Goal: Information Seeking & Learning: Understand process/instructions

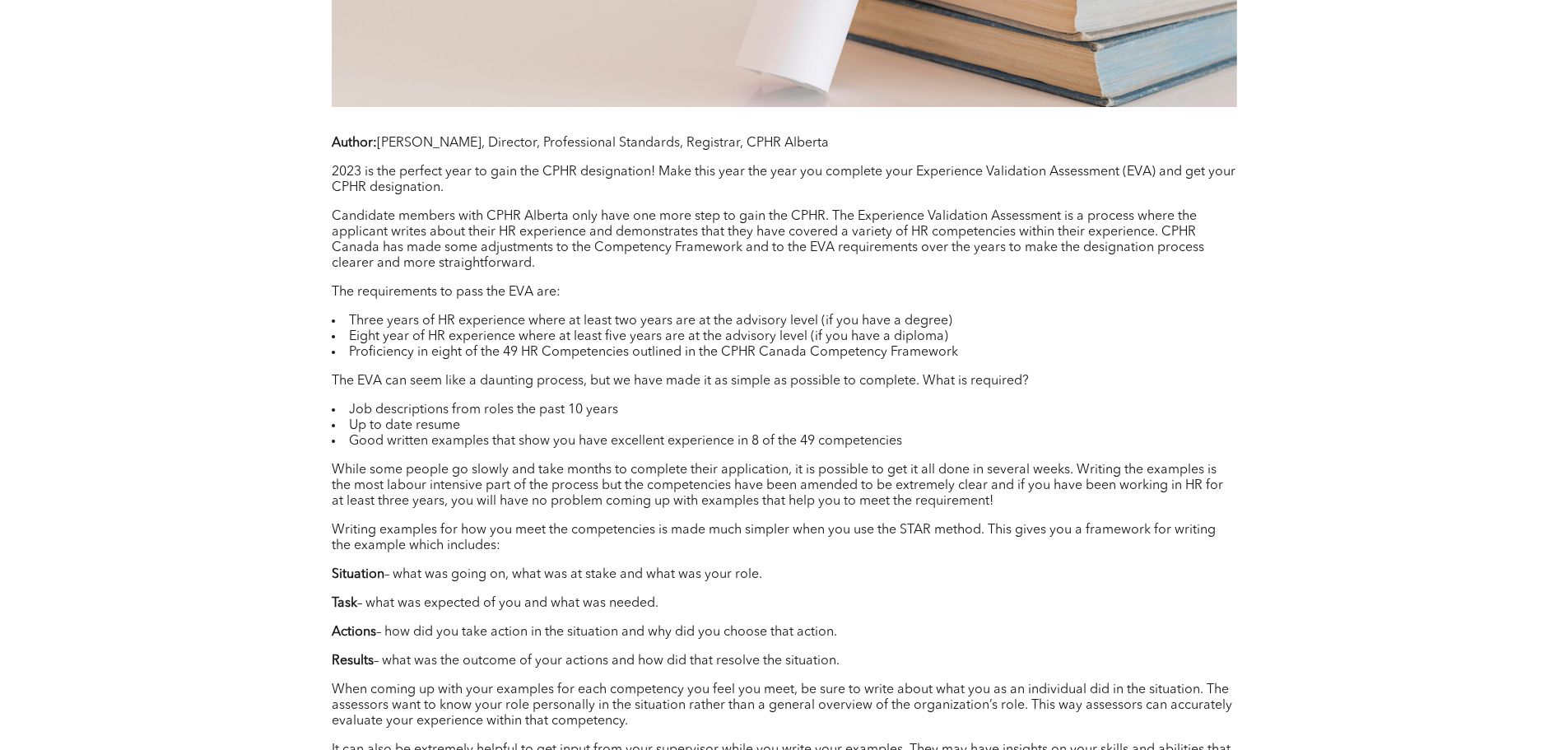
scroll to position [1318, 0]
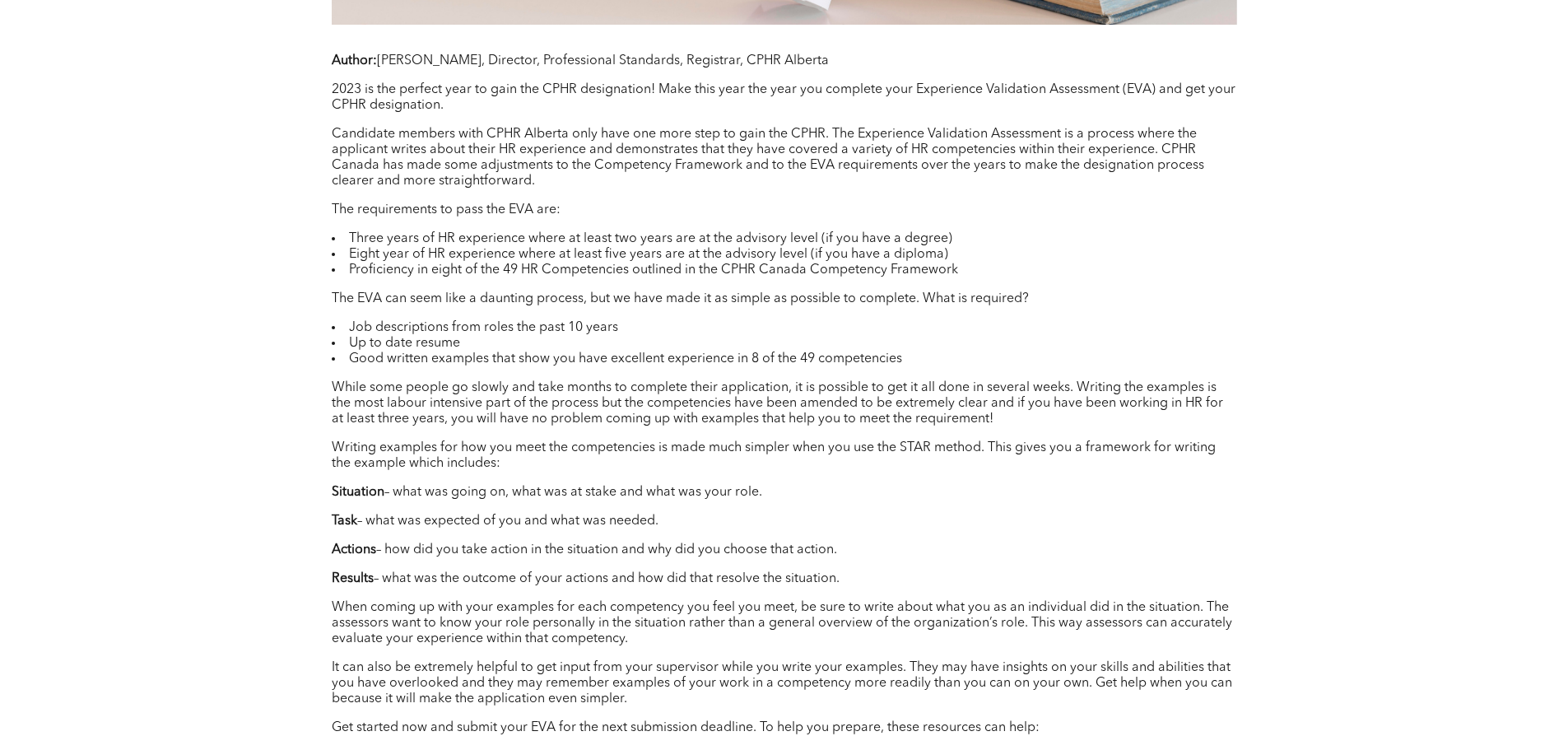
click at [966, 363] on li "Good written examples that show you have excellent experience in 8 of the 49 co…" at bounding box center [784, 359] width 905 height 15
click at [1046, 517] on p "Task – what was expected of you and what was needed." at bounding box center [784, 521] width 905 height 15
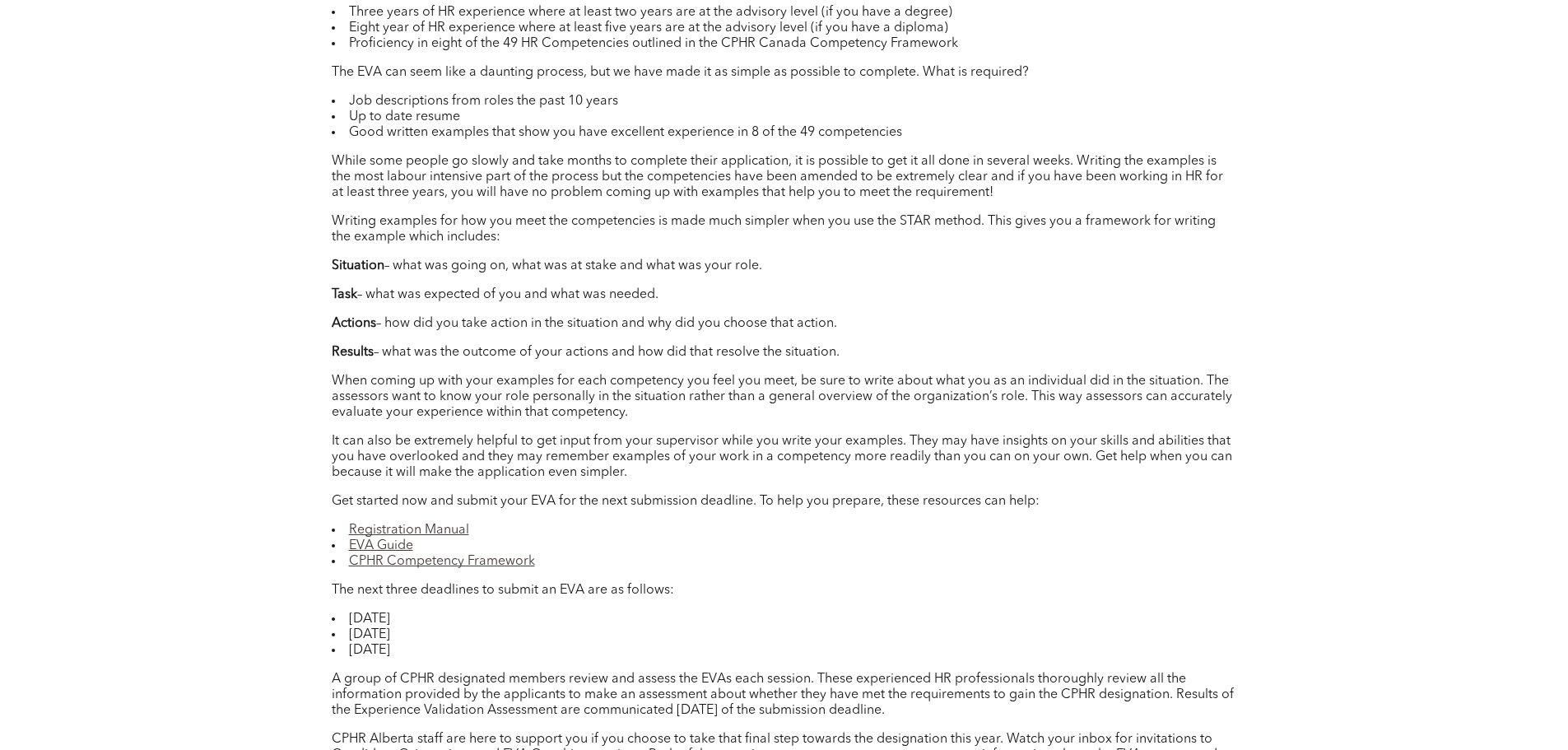
scroll to position [1564, 0]
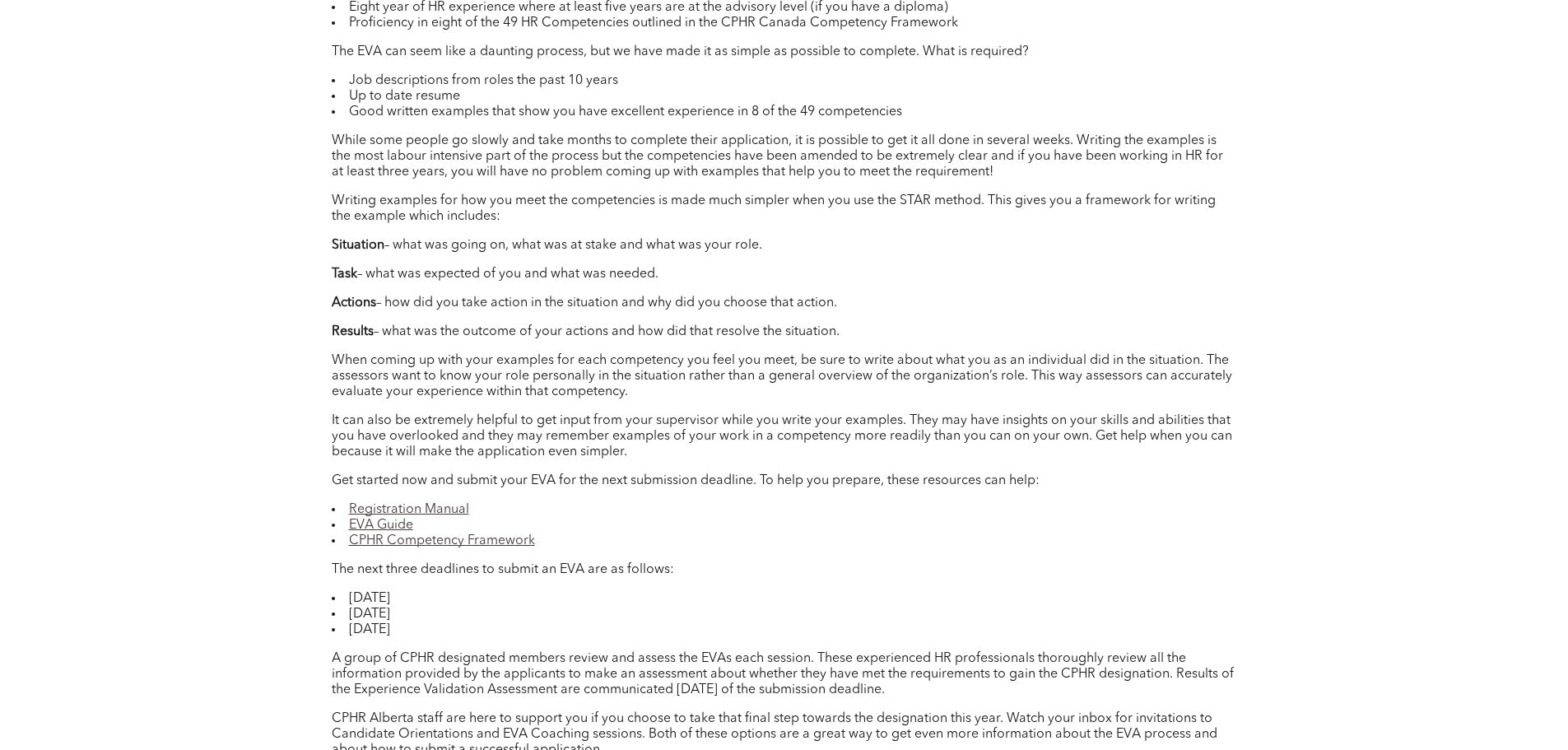
click at [907, 336] on p "Results – what was the outcome of your actions and how did that resolve the sit…" at bounding box center [784, 332] width 905 height 15
drag, startPoint x: 830, startPoint y: 331, endPoint x: 324, endPoint y: 236, distance: 514.8
click at [324, 236] on div "09 Mar 2023 411 Test LinkedIn Twitter Author: Erica Blain, Director, Profession…" at bounding box center [785, 11] width 988 height 1776
copy div "Situation – what was going on, what was at stake and what was your role. Task –…"
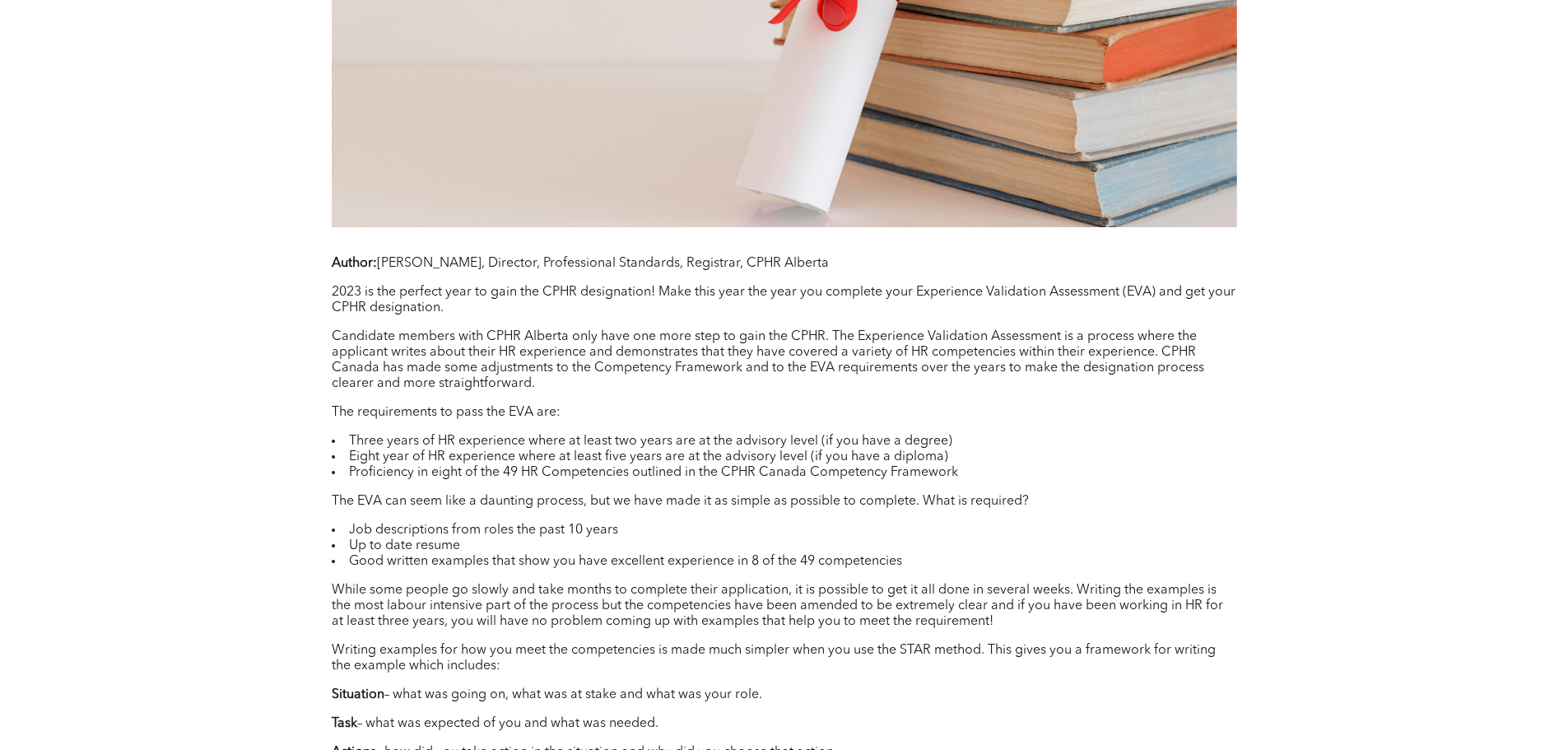
scroll to position [1318, 0]
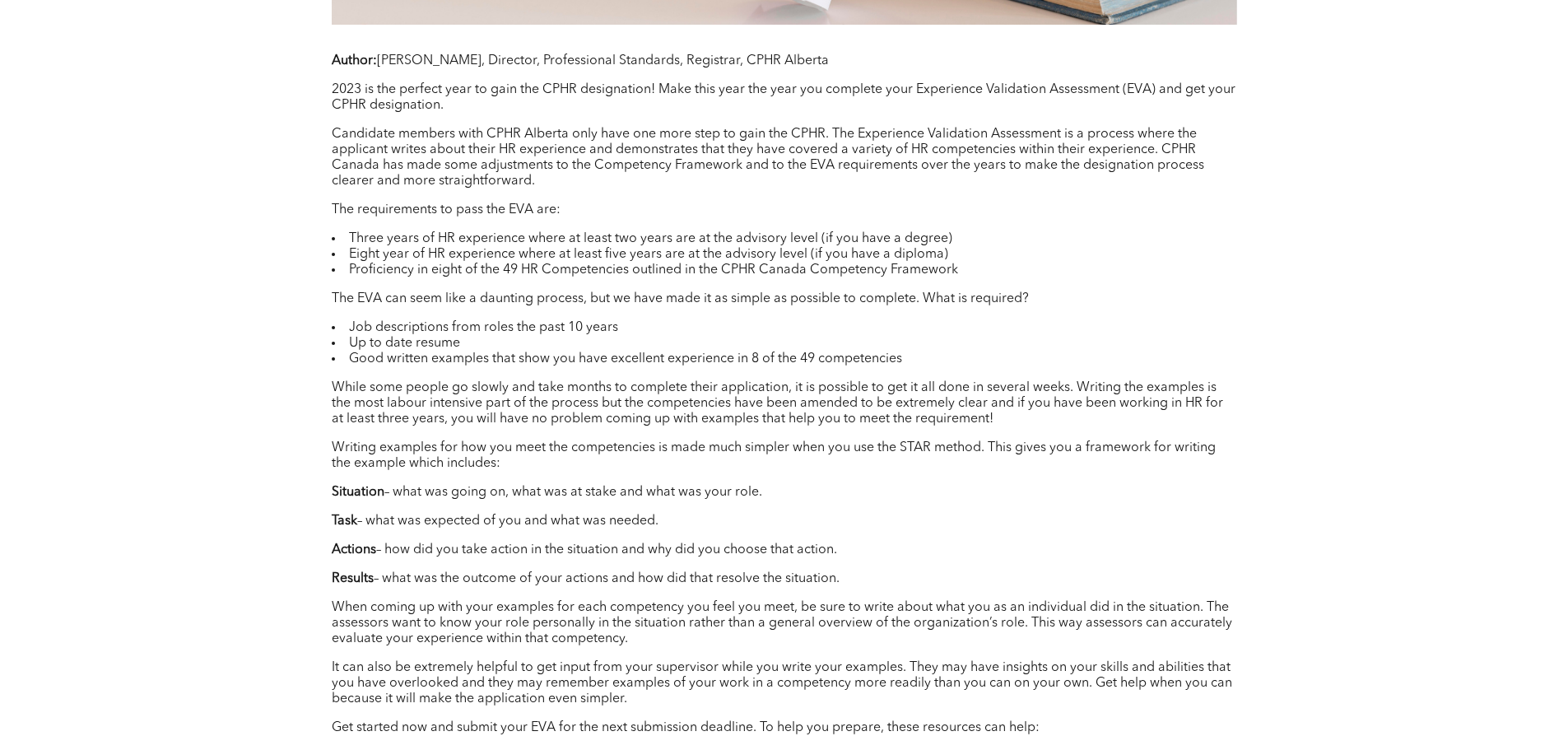
click at [463, 612] on p "When coming up with your examples for each competency you feel you meet, be sur…" at bounding box center [784, 624] width 905 height 47
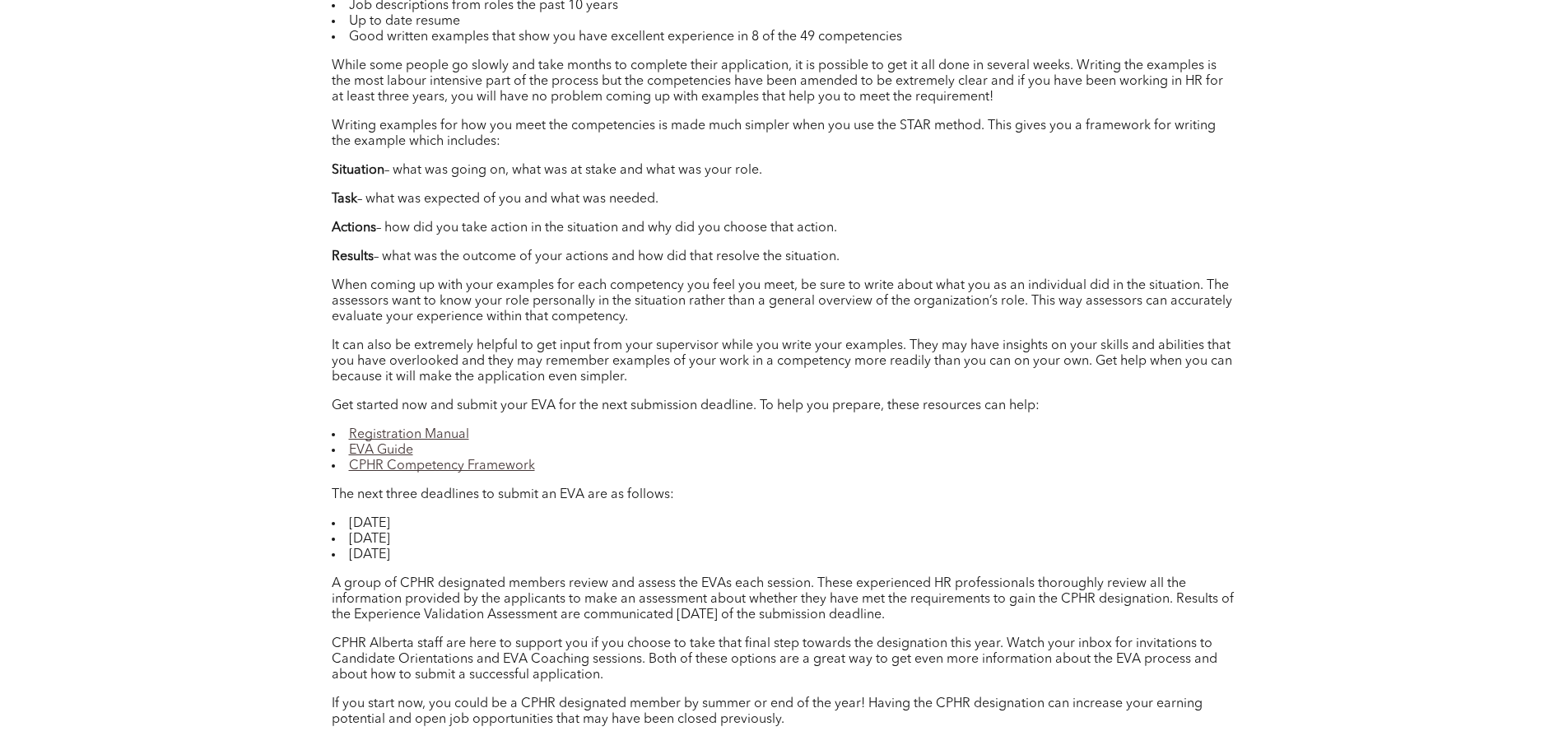
scroll to position [1647, 0]
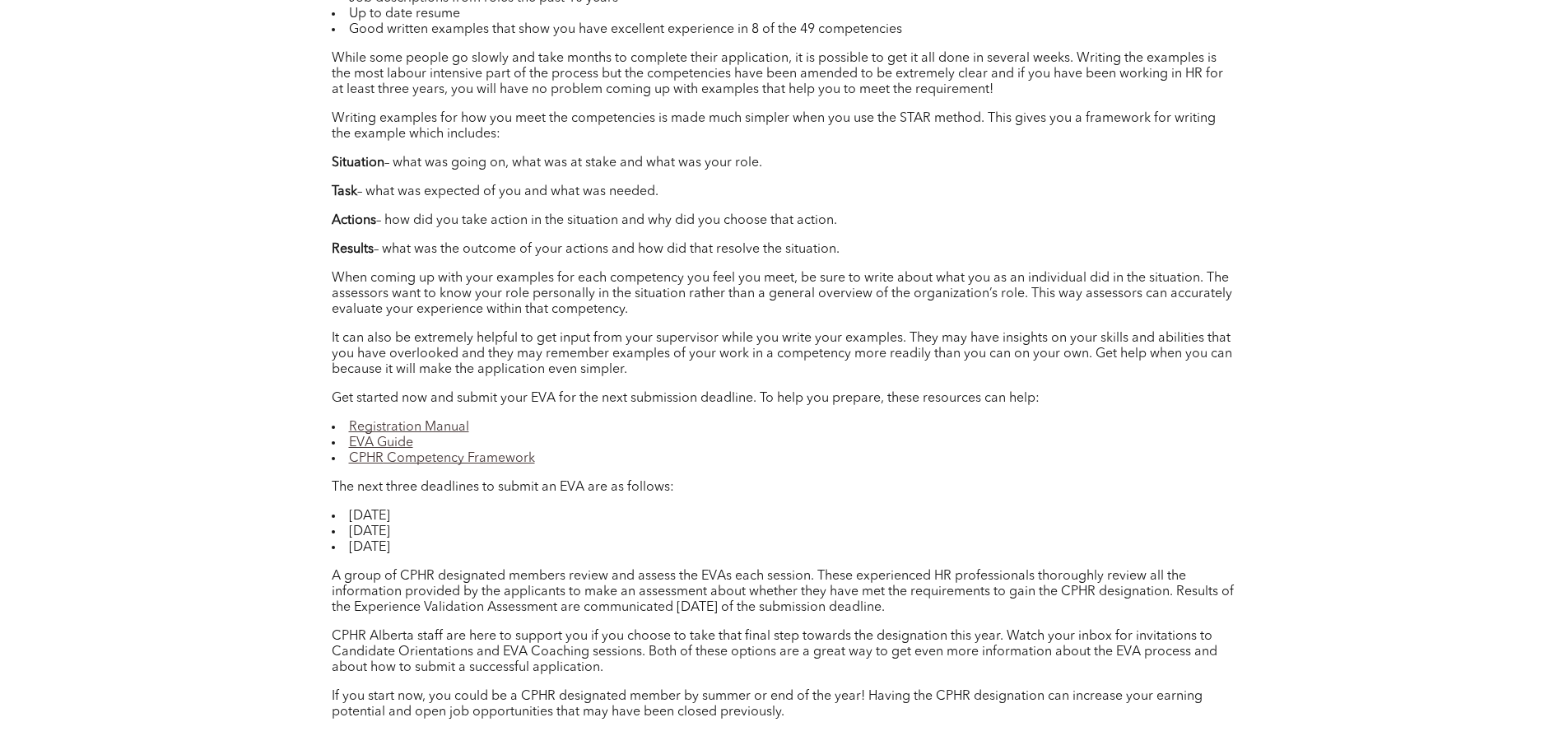
click at [430, 427] on link "Registration Manual" at bounding box center [409, 427] width 121 height 14
click at [395, 445] on link "EVA Guide" at bounding box center [381, 443] width 64 height 14
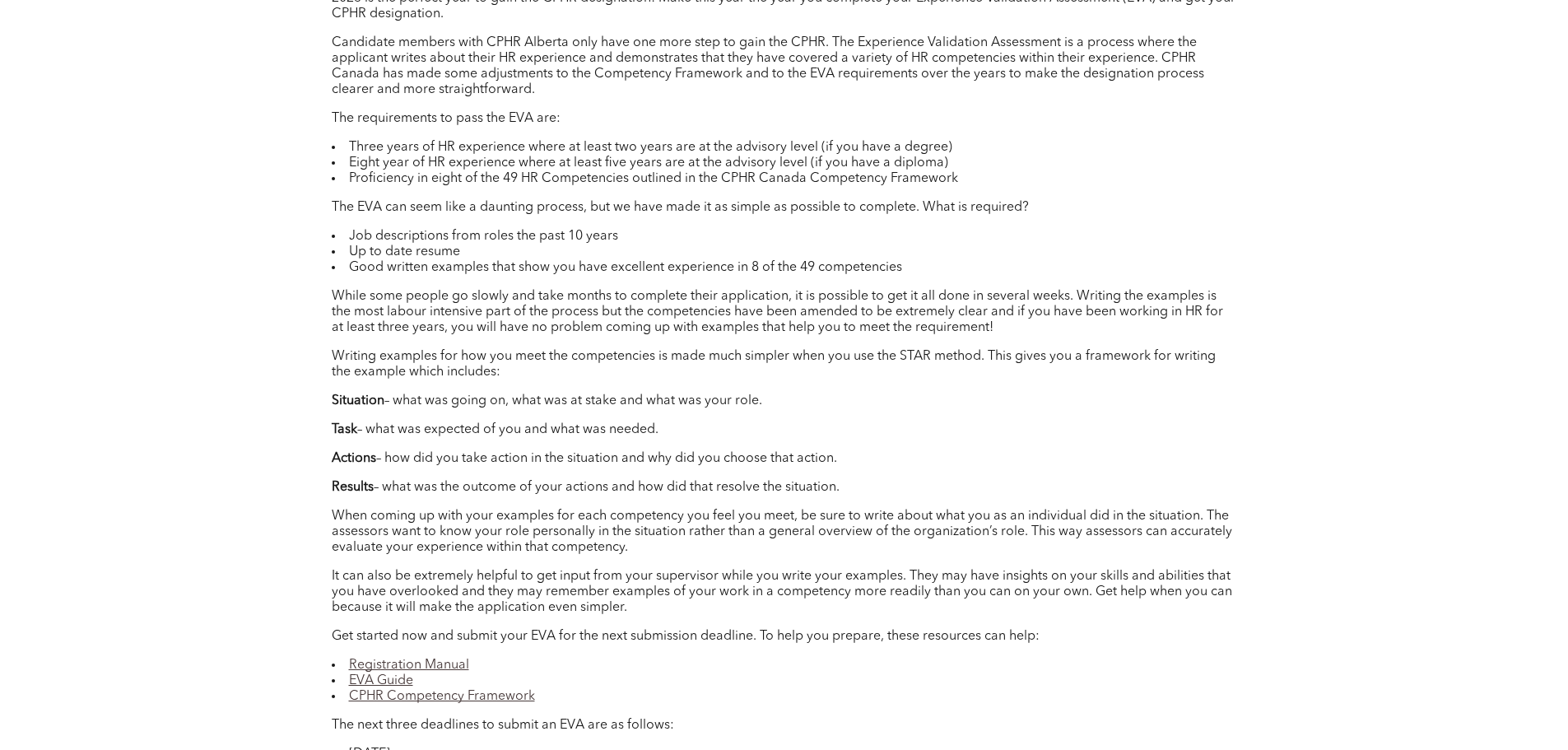
scroll to position [1400, 0]
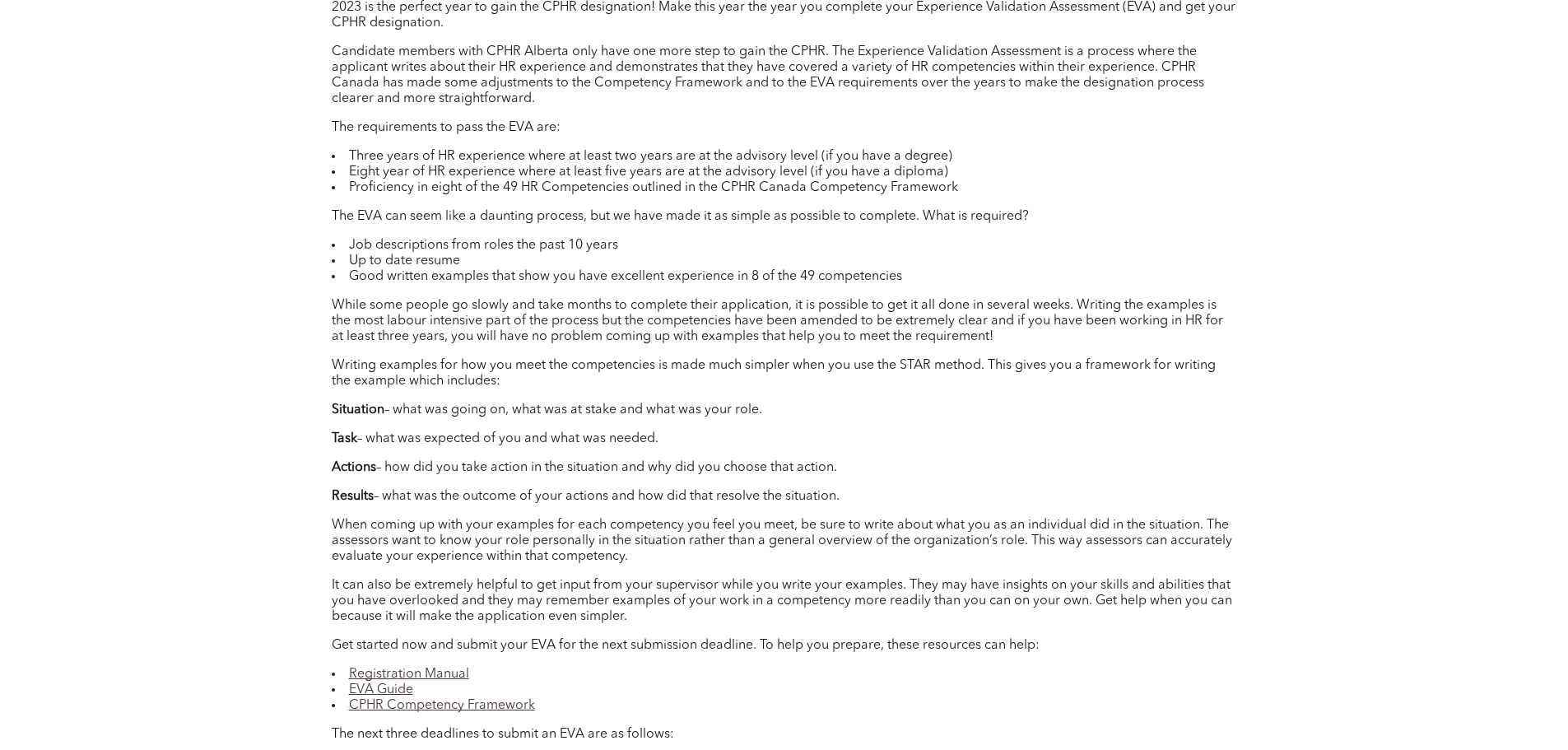
drag, startPoint x: 878, startPoint y: 495, endPoint x: 298, endPoint y: 210, distance: 646.2
click at [298, 210] on div "09 Mar 2023 411 Test LinkedIn Twitter Author: Erica Blain, Director, Profession…" at bounding box center [785, 175] width 988 height 1776
copy div "The EVA can seem like a daunting process, but we have made it as simple as poss…"
click at [834, 451] on div "Author: Erica Blain, Director, Professional Standards, Registrar, CPHR Alberta …" at bounding box center [784, 469] width 905 height 997
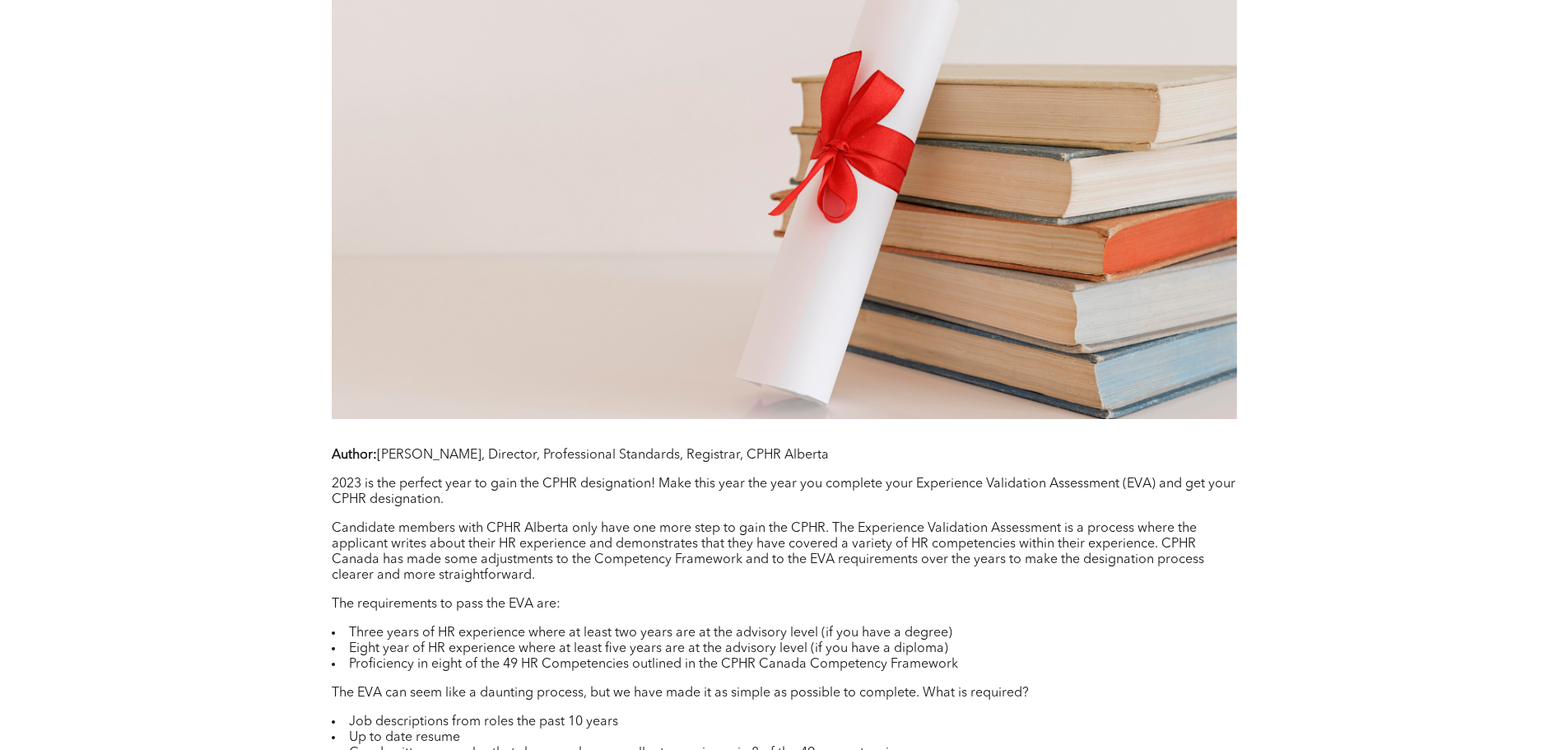
scroll to position [741, 0]
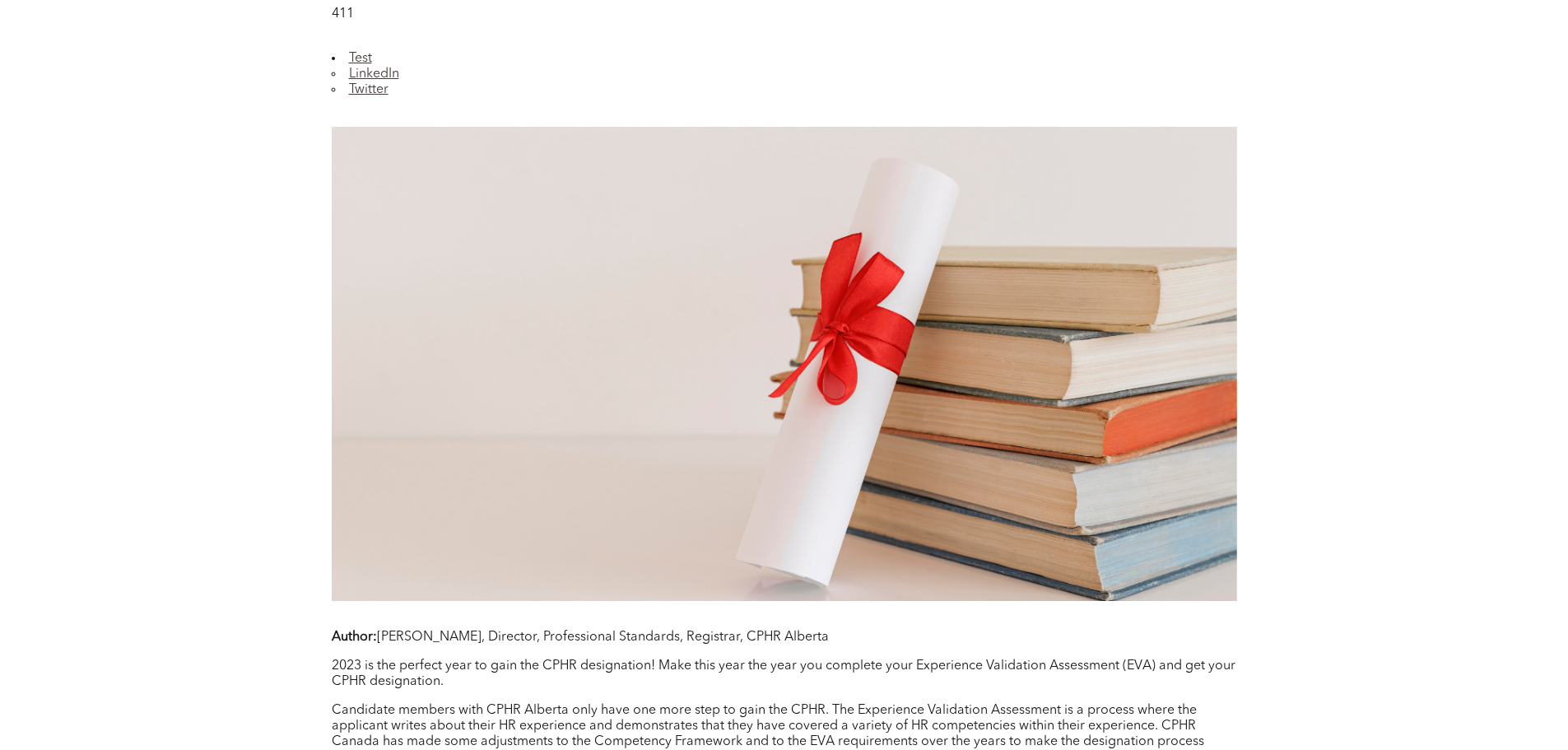
click at [863, 492] on img at bounding box center [784, 364] width 905 height 474
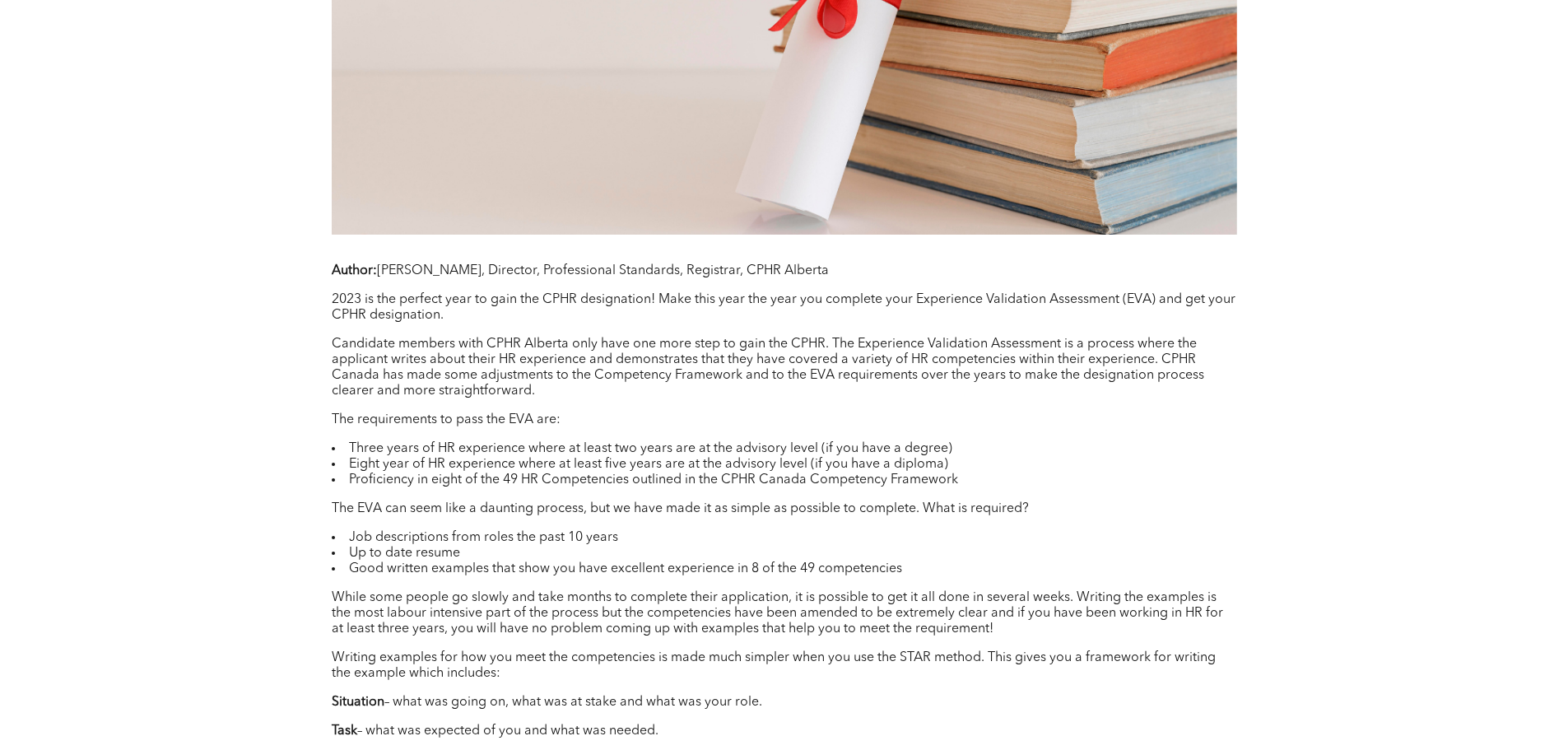
scroll to position [1153, 0]
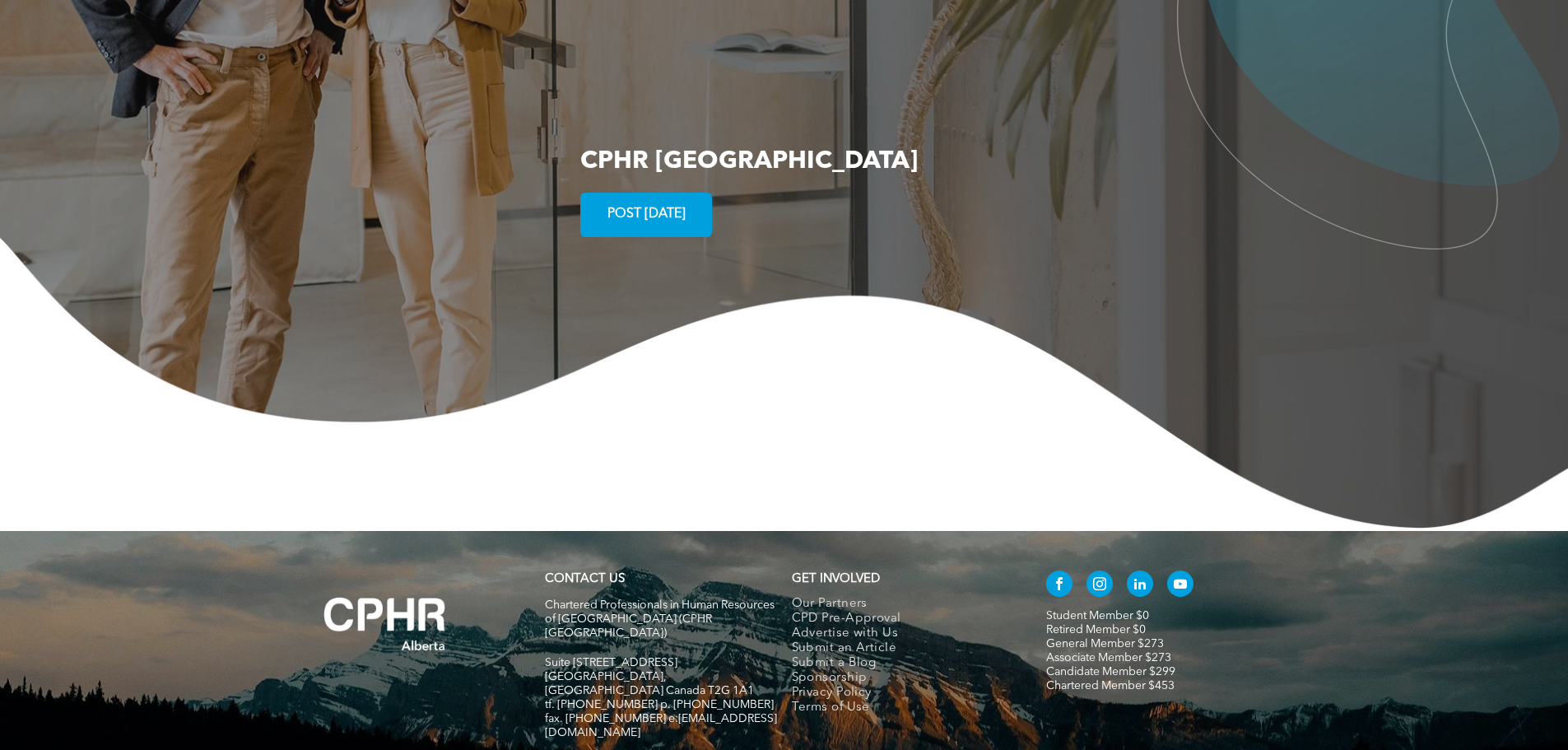
scroll to position [3024, 0]
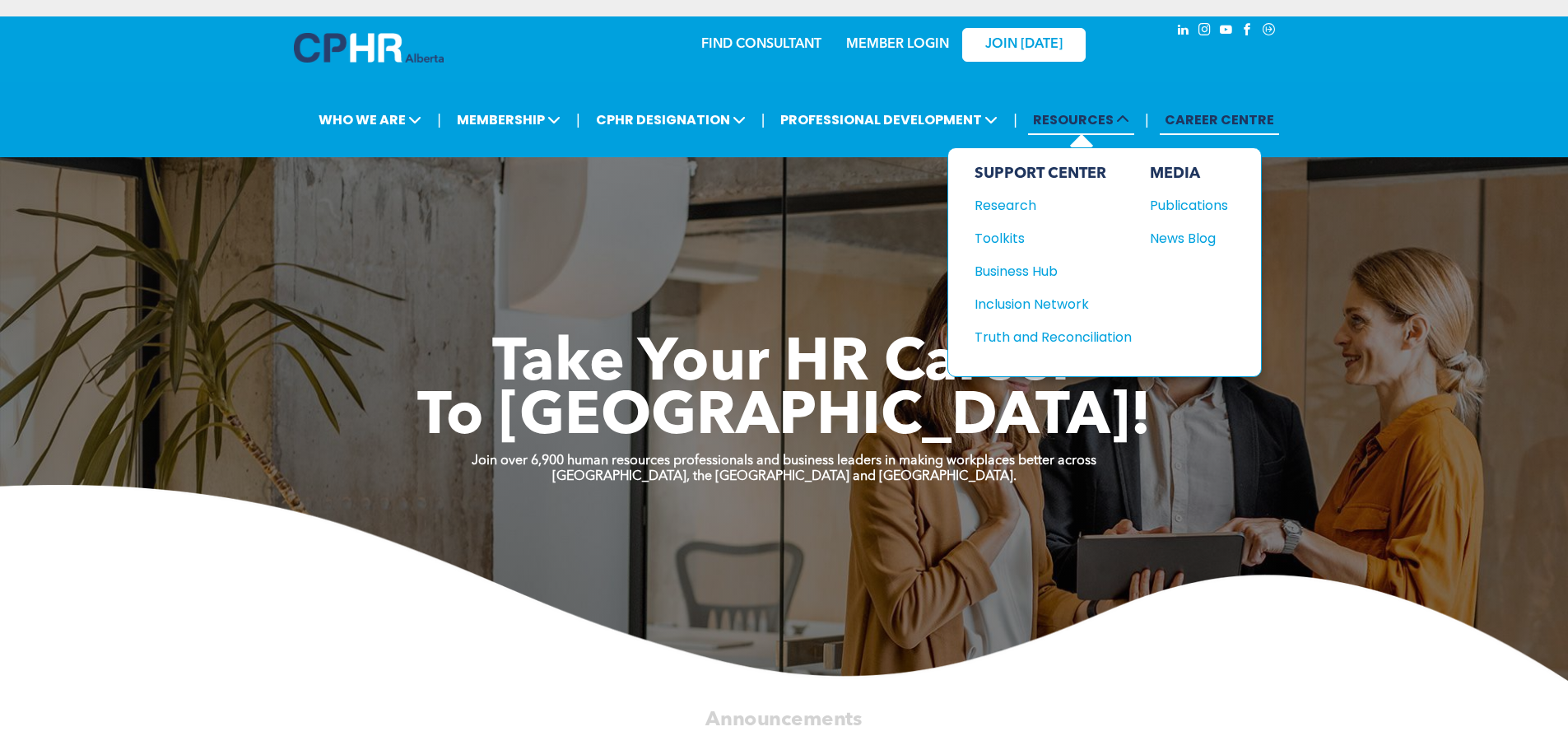
click at [1102, 122] on span "RESOURCES" at bounding box center [1080, 120] width 106 height 31
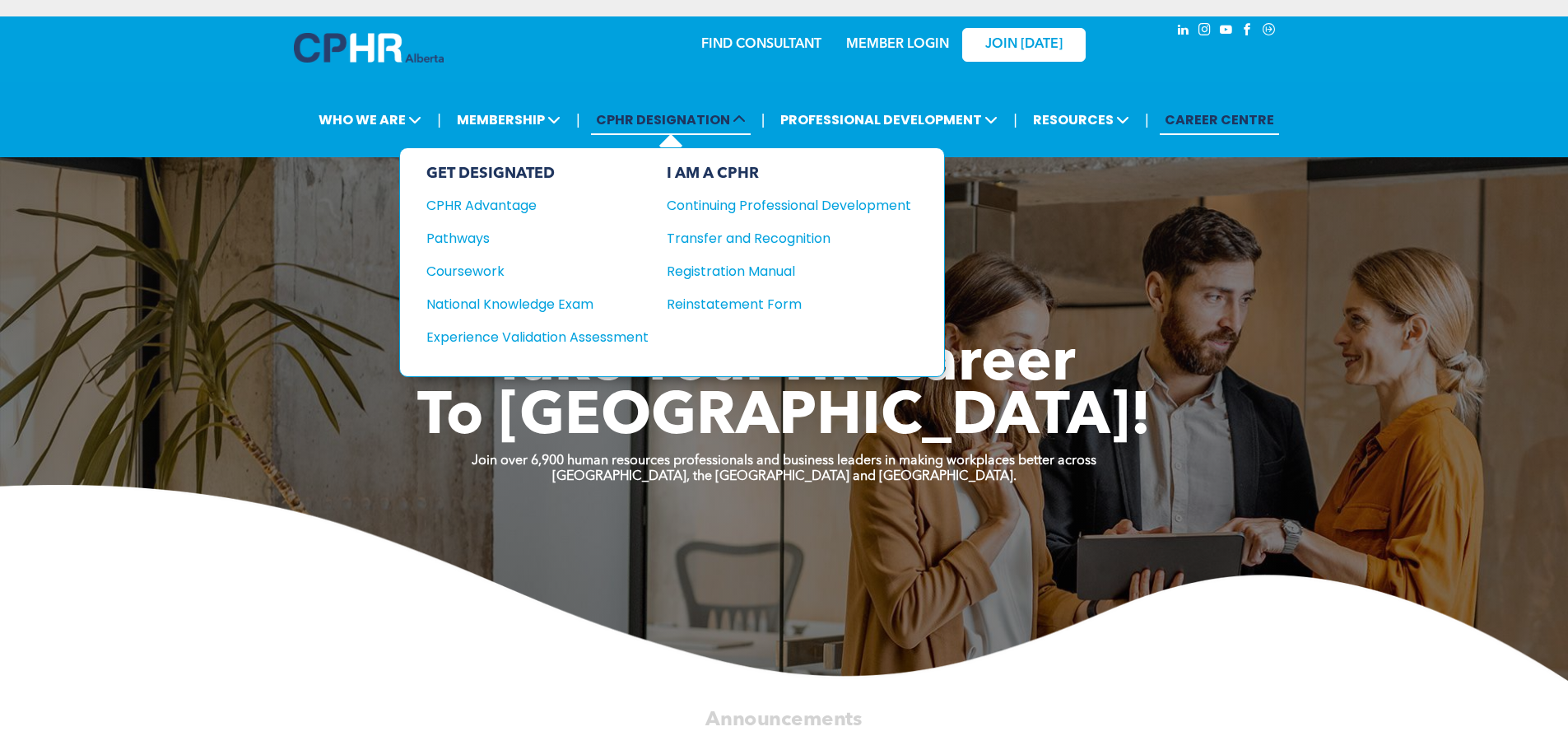
click at [744, 115] on icon at bounding box center [739, 119] width 14 height 14
click at [476, 333] on div "Experience Validation Assessment" at bounding box center [526, 337] width 200 height 21
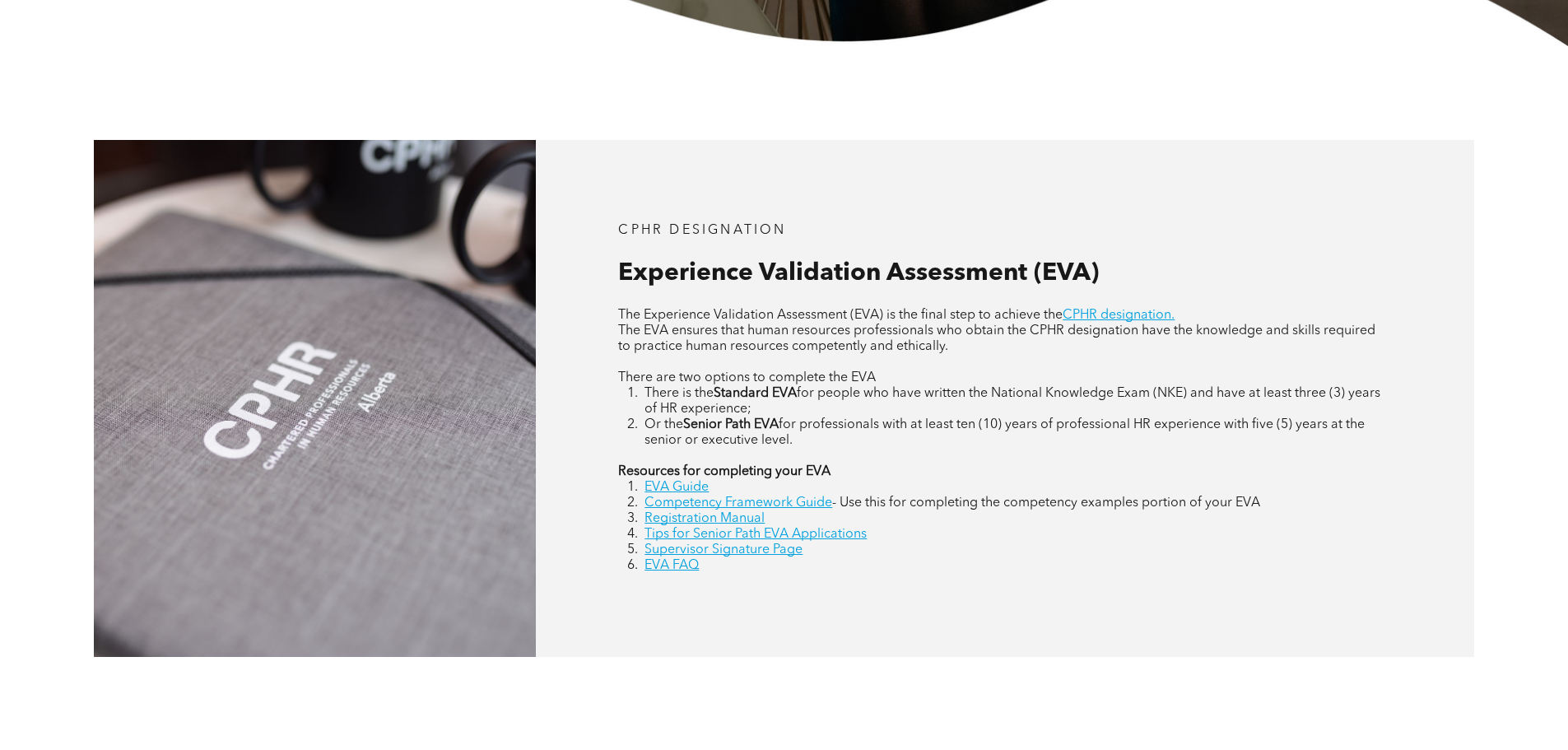
scroll to position [741, 0]
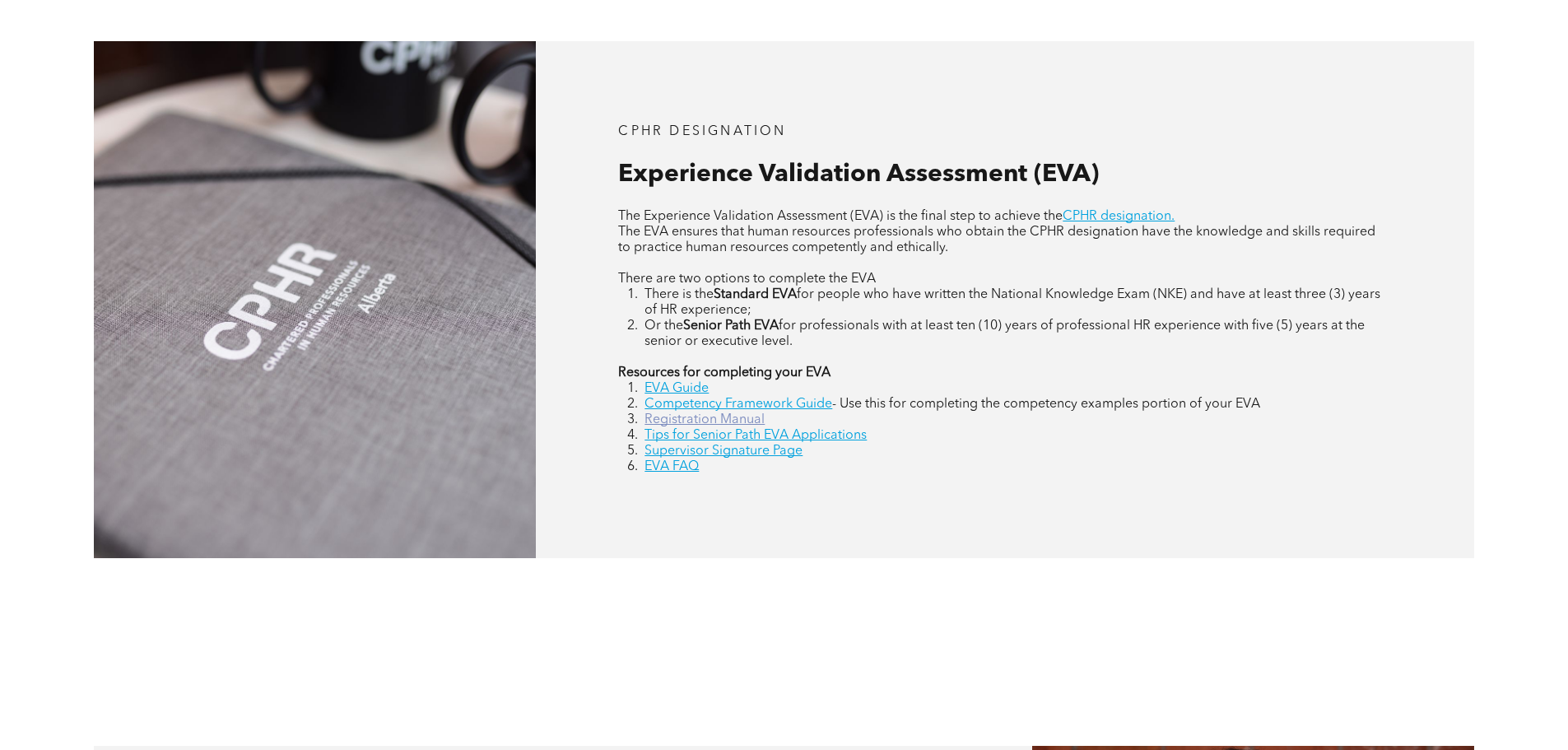
click at [689, 420] on link "Registration Manual" at bounding box center [704, 420] width 121 height 14
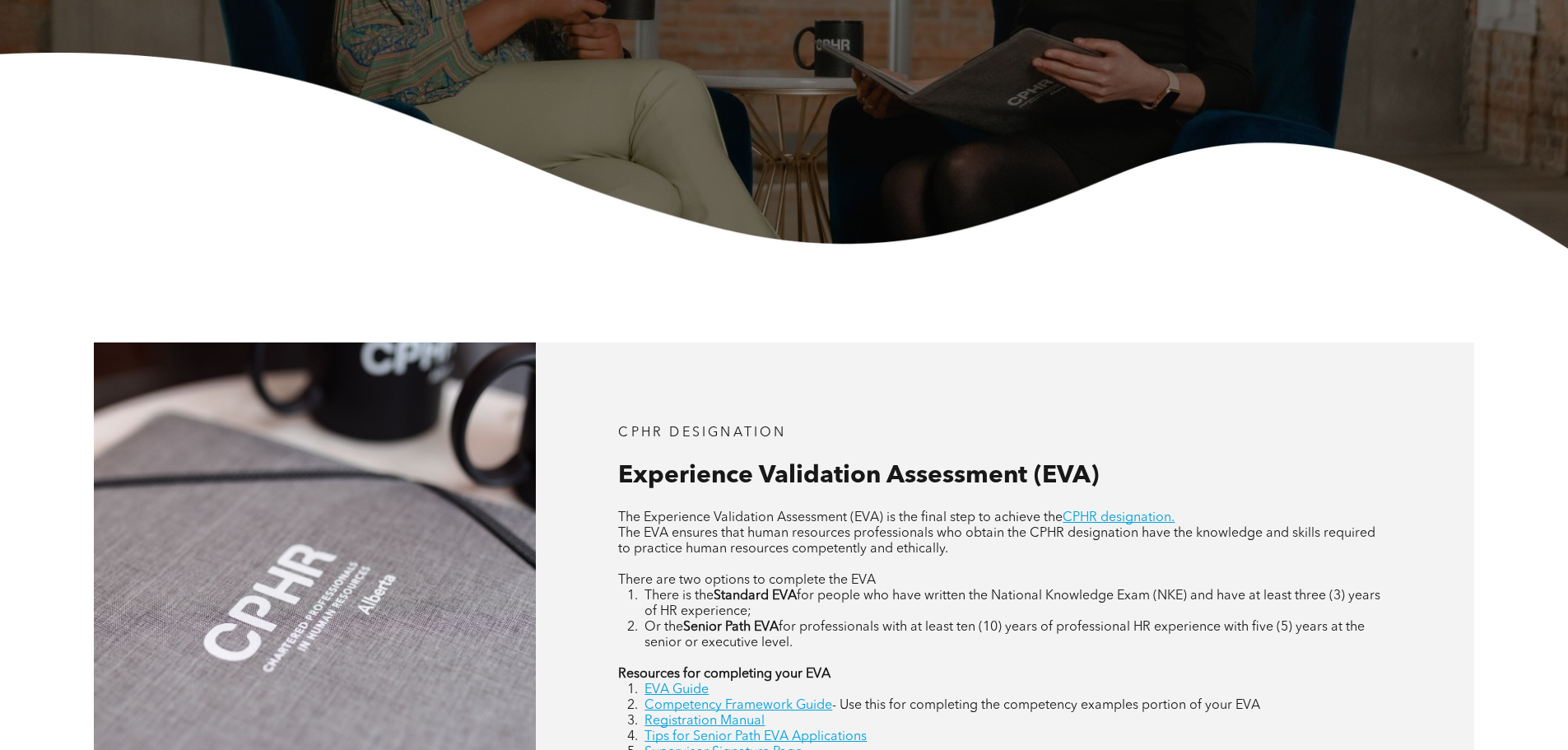
scroll to position [412, 0]
